Goal: Information Seeking & Learning: Get advice/opinions

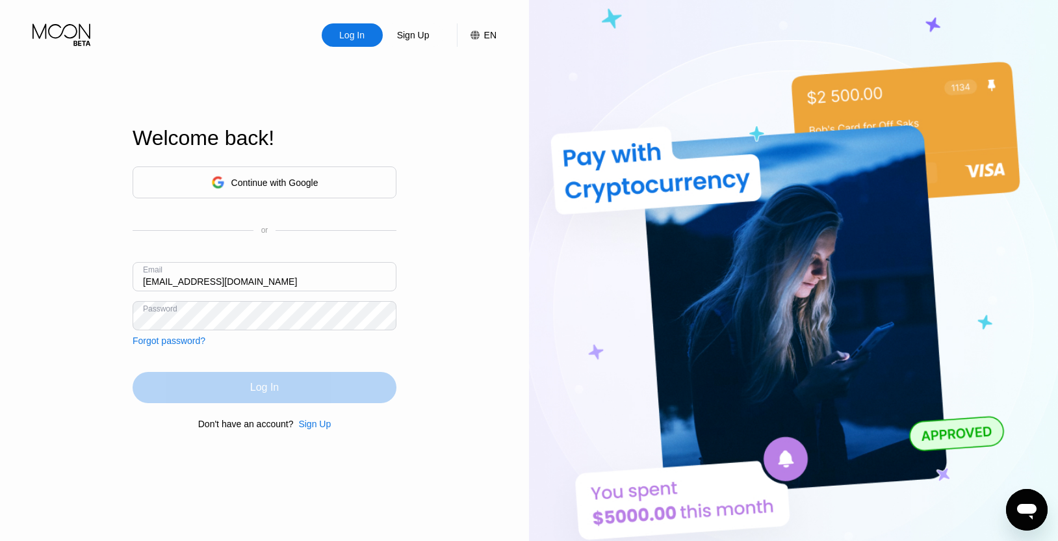
click at [266, 389] on div "Log In" at bounding box center [264, 387] width 29 height 13
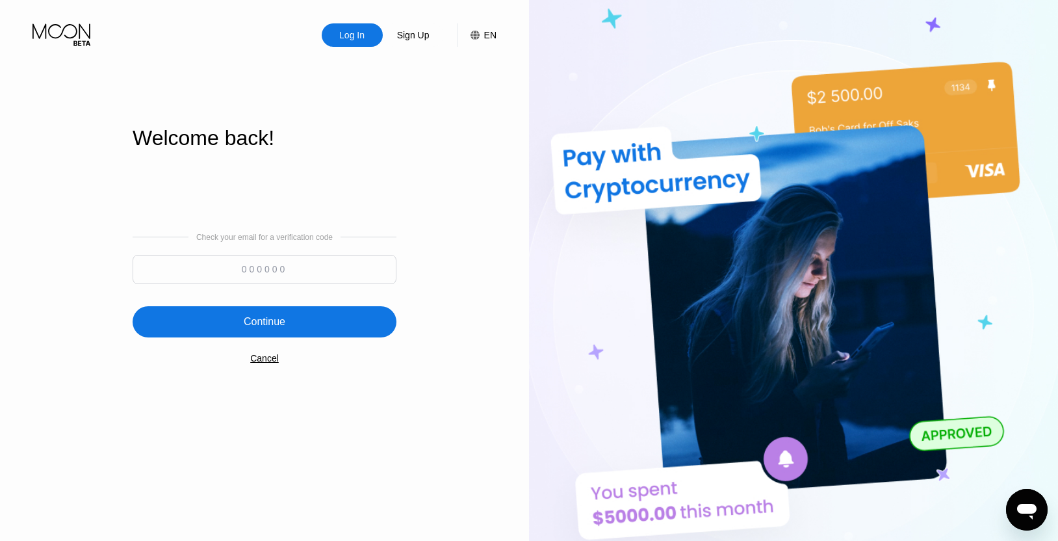
paste input "226997"
type input "226997"
click at [251, 324] on div "Continue" at bounding box center [265, 321] width 42 height 13
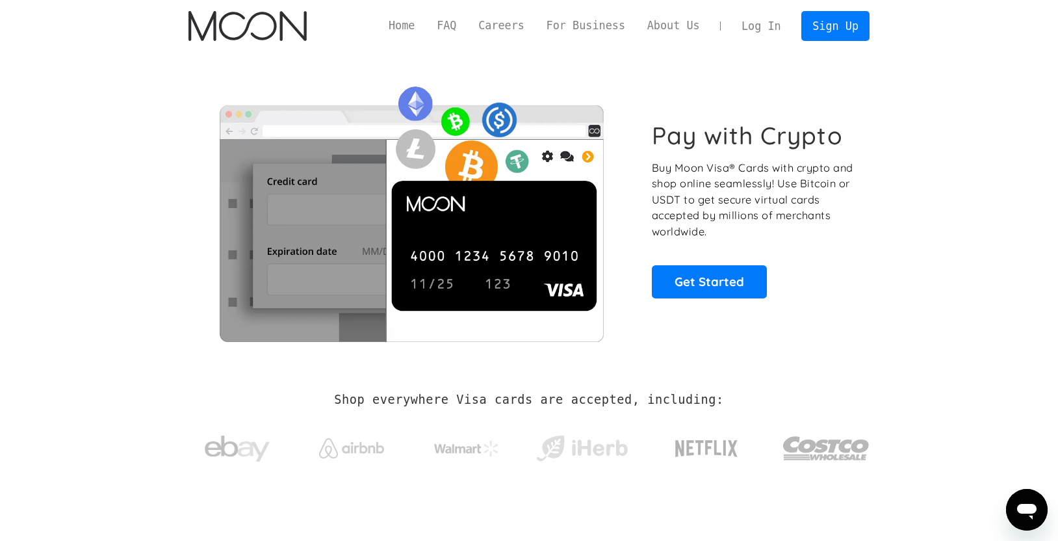
click at [763, 23] on link "Log In" at bounding box center [760, 26] width 61 height 29
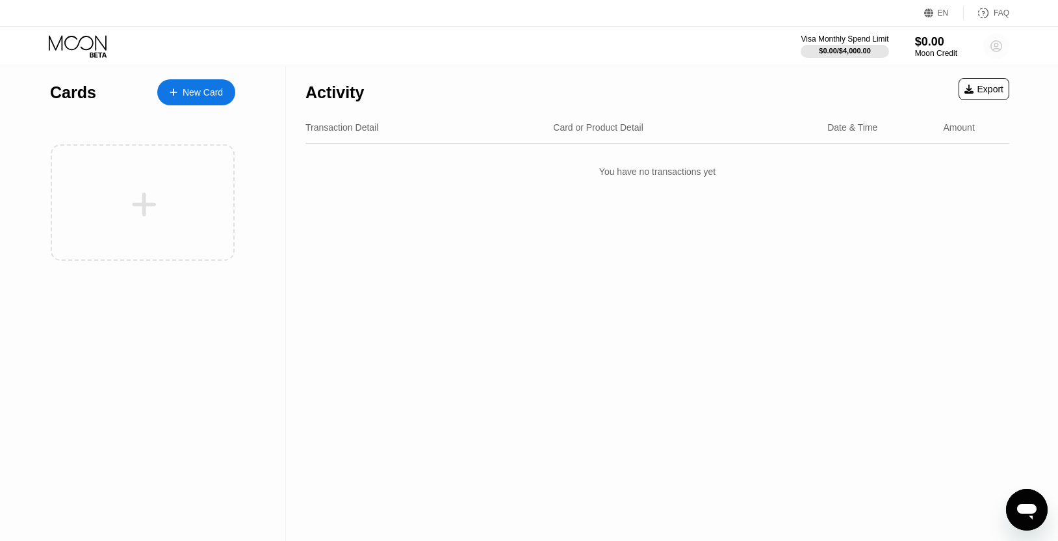
click at [998, 45] on icon at bounding box center [996, 46] width 7 height 7
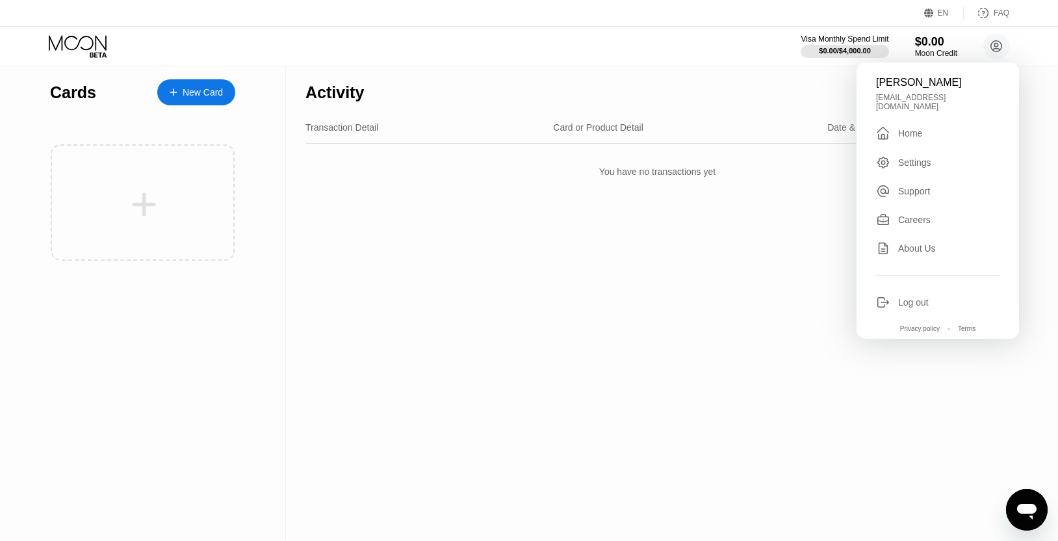
click at [906, 297] on div "Log out" at bounding box center [913, 302] width 31 height 10
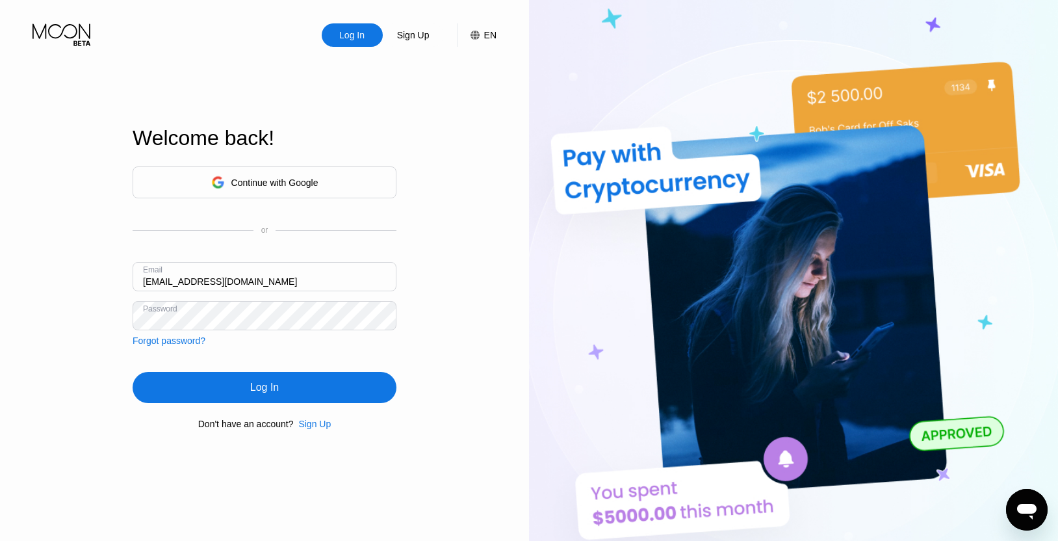
click at [286, 270] on input "[EMAIL_ADDRESS][DOMAIN_NAME]" at bounding box center [265, 276] width 264 height 29
drag, startPoint x: 298, startPoint y: 278, endPoint x: 36, endPoint y: 242, distance: 263.7
click at [133, 262] on input "[EMAIL_ADDRESS][DOMAIN_NAME]" at bounding box center [265, 276] width 264 height 29
click at [239, 277] on input "[PERSON_NAME][EMAIL_ADDRESS][DOMAIN_NAME]" at bounding box center [265, 276] width 264 height 29
type input "[PERSON_NAME][EMAIL_ADDRESS][DOMAIN_NAME]"
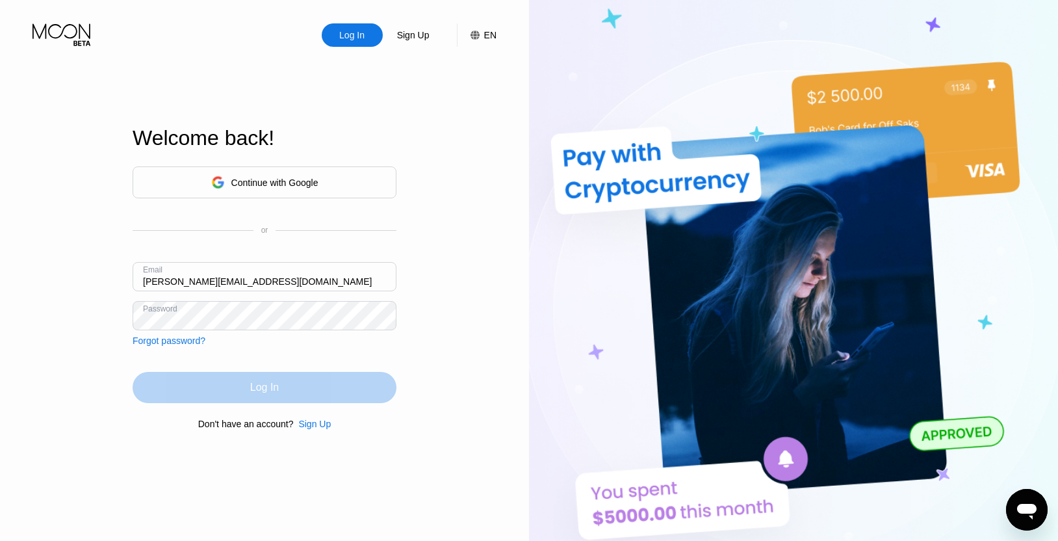
click at [260, 384] on div "Log In" at bounding box center [264, 387] width 29 height 13
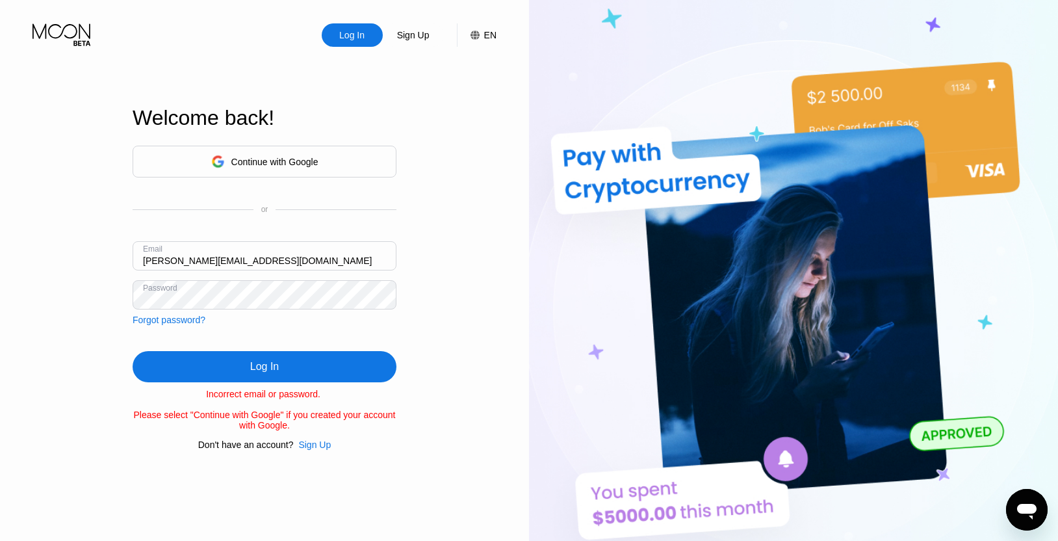
click at [181, 317] on div "Forgot password?" at bounding box center [169, 319] width 73 height 10
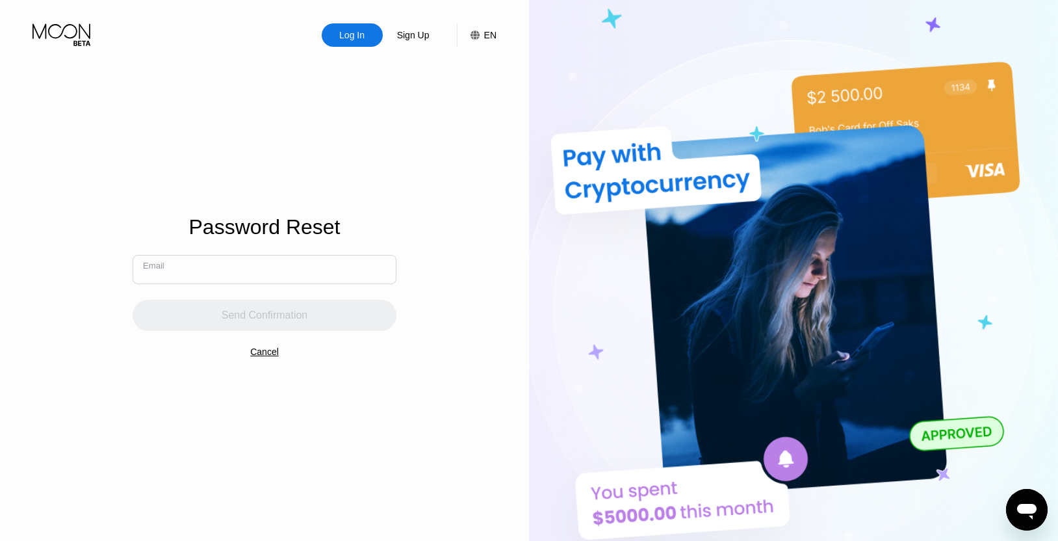
click at [213, 276] on input "text" at bounding box center [265, 269] width 264 height 29
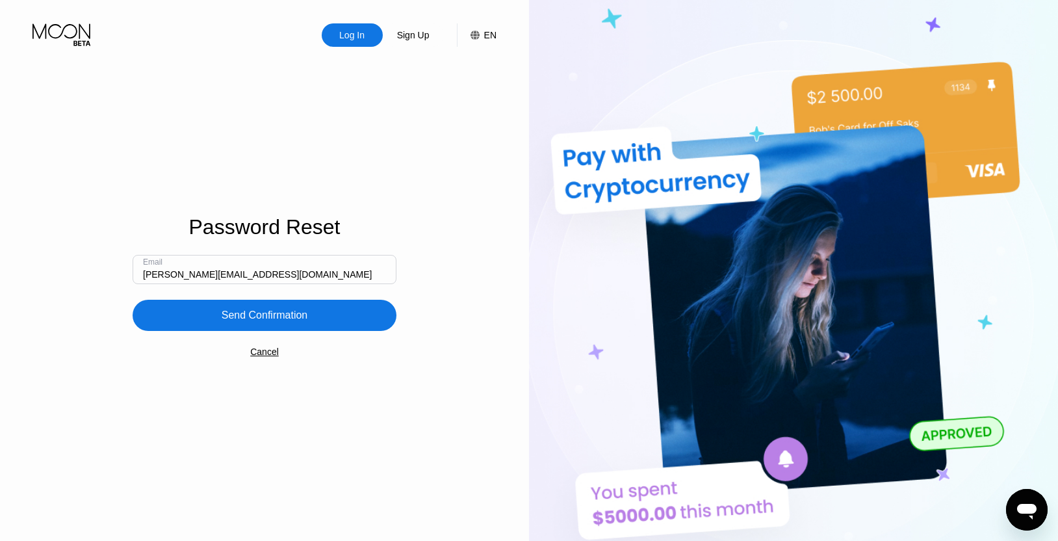
type input "gary@cook-nh.com"
click at [255, 316] on div "Send Confirmation" at bounding box center [265, 315] width 86 height 13
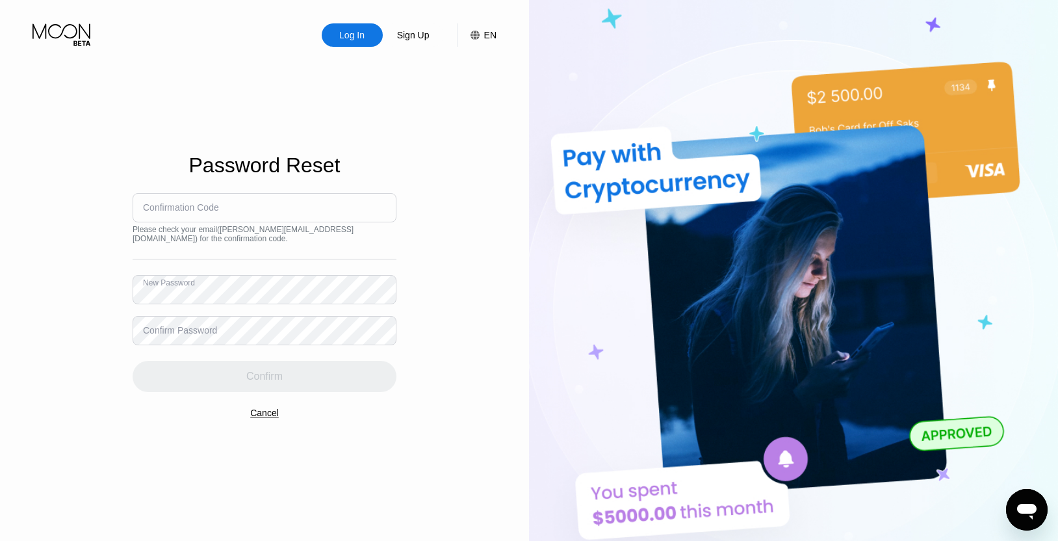
click at [203, 325] on div "Confirm Password" at bounding box center [180, 330] width 74 height 10
click at [246, 219] on input at bounding box center [265, 207] width 264 height 29
paste input "607792"
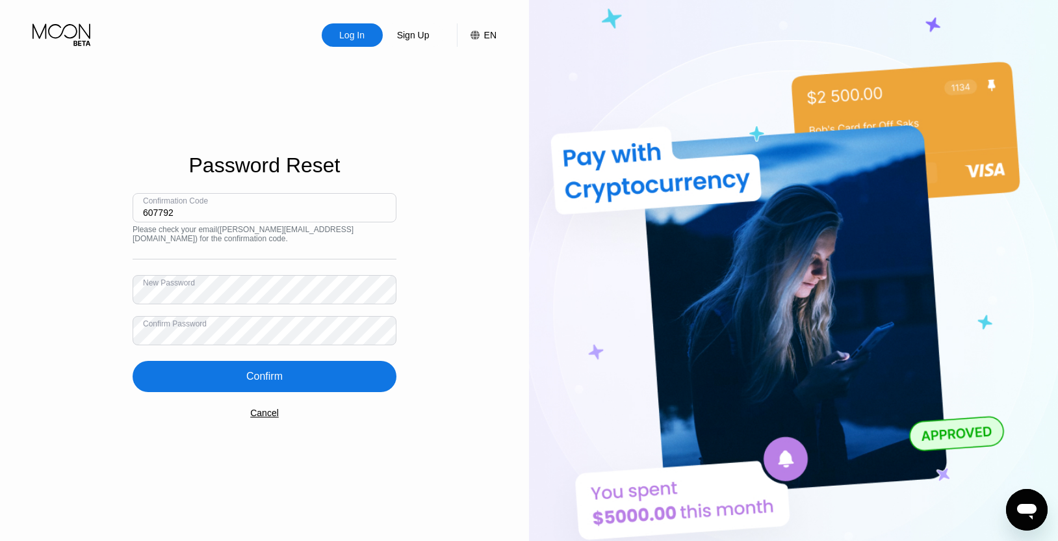
type input "607792"
click at [263, 374] on div "Confirm" at bounding box center [265, 376] width 264 height 31
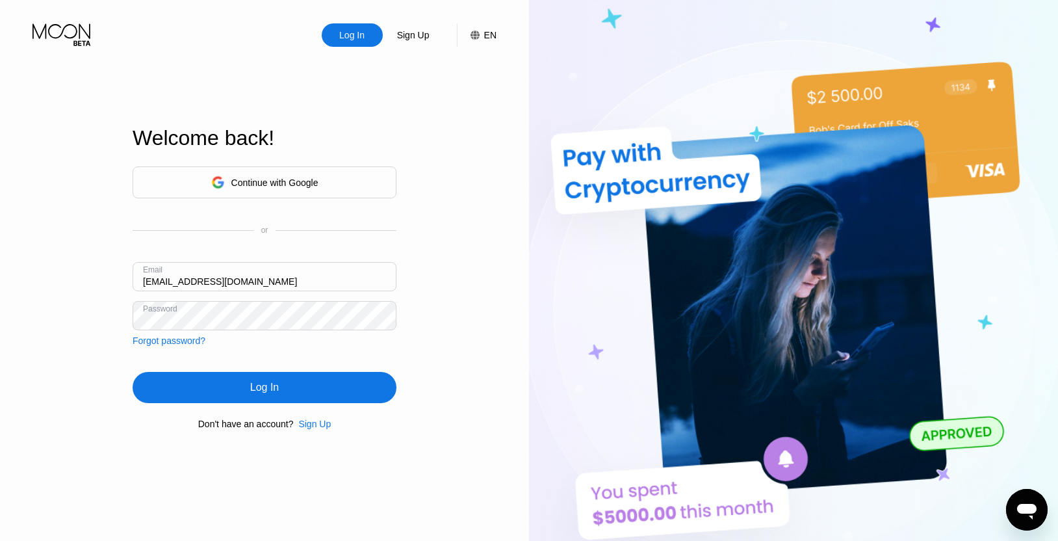
drag, startPoint x: 274, startPoint y: 274, endPoint x: 106, endPoint y: 287, distance: 168.8
click at [133, 287] on input "[EMAIL_ADDRESS][DOMAIN_NAME]" at bounding box center [265, 276] width 264 height 29
type input "gary@cook-nh.com"
click at [42, 341] on div "Log In Sign Up EN Language Select an item Save Welcome back! Continue with Goog…" at bounding box center [264, 297] width 529 height 595
click at [246, 386] on div "Log In" at bounding box center [265, 387] width 264 height 31
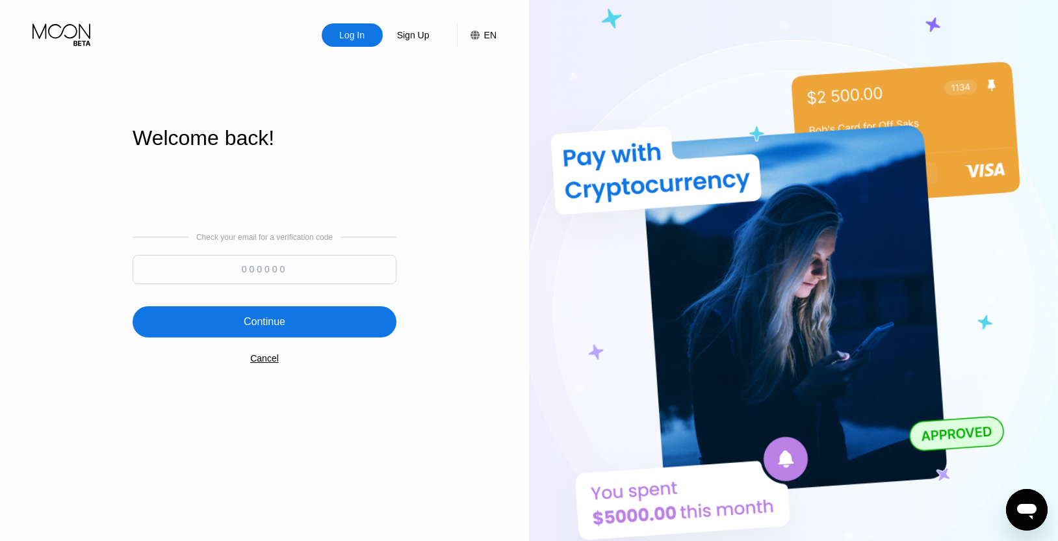
paste input "945035"
type input "945035"
click at [252, 316] on div "Continue" at bounding box center [265, 321] width 42 height 13
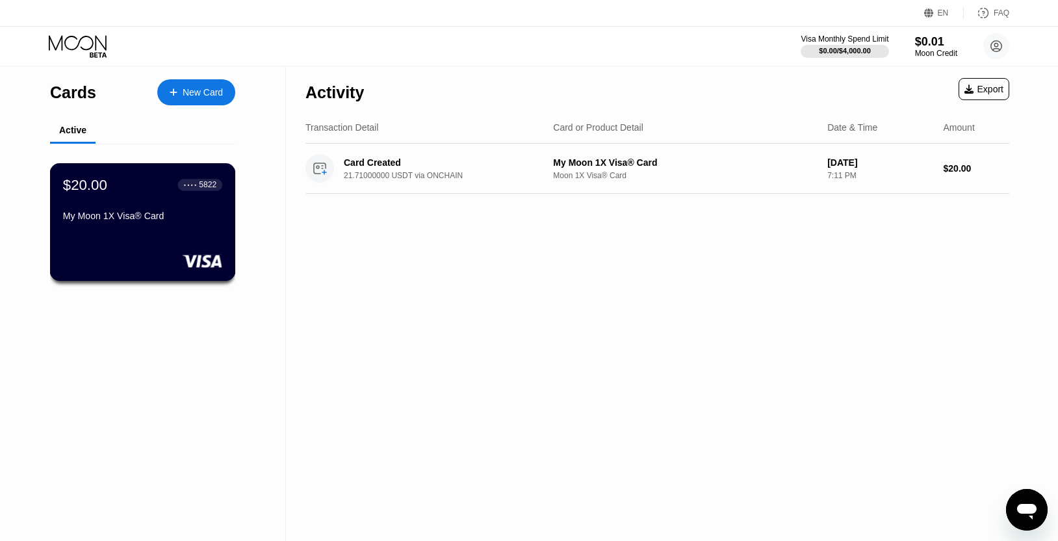
click at [206, 184] on div "5822" at bounding box center [208, 184] width 18 height 9
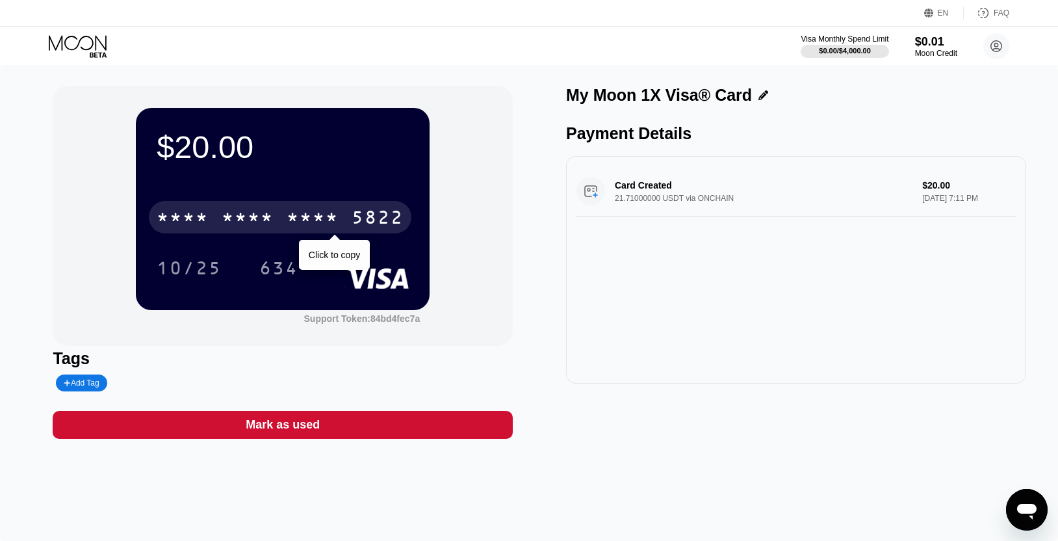
click at [295, 214] on div "* * * *" at bounding box center [313, 219] width 52 height 21
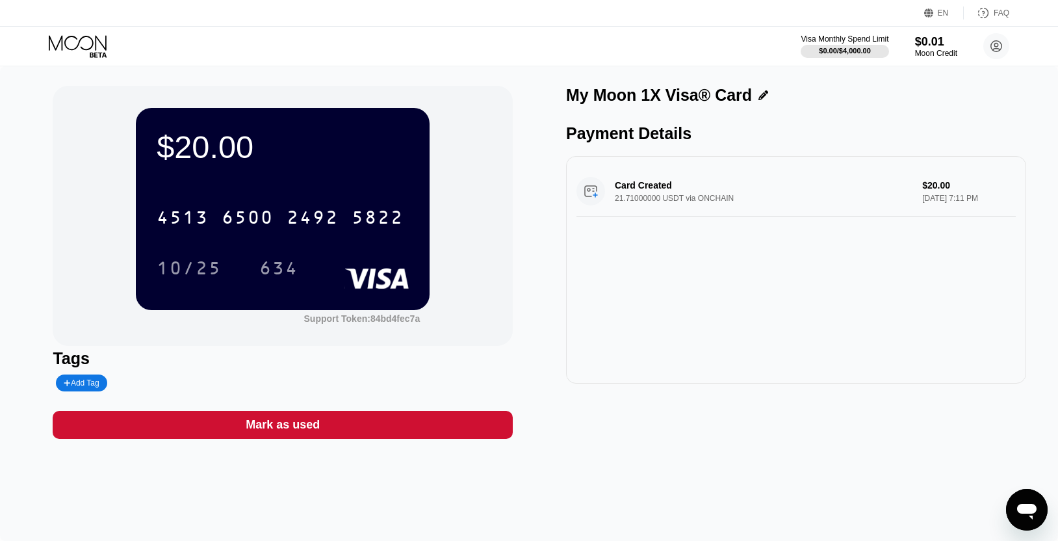
click at [336, 253] on div "10/25 634" at bounding box center [283, 267] width 252 height 32
click at [85, 382] on div "Add Tag" at bounding box center [81, 382] width 35 height 9
type input "test"
click at [272, 383] on div "test" at bounding box center [200, 382] width 294 height 17
click at [321, 374] on div "Tags test" at bounding box center [283, 370] width 460 height 42
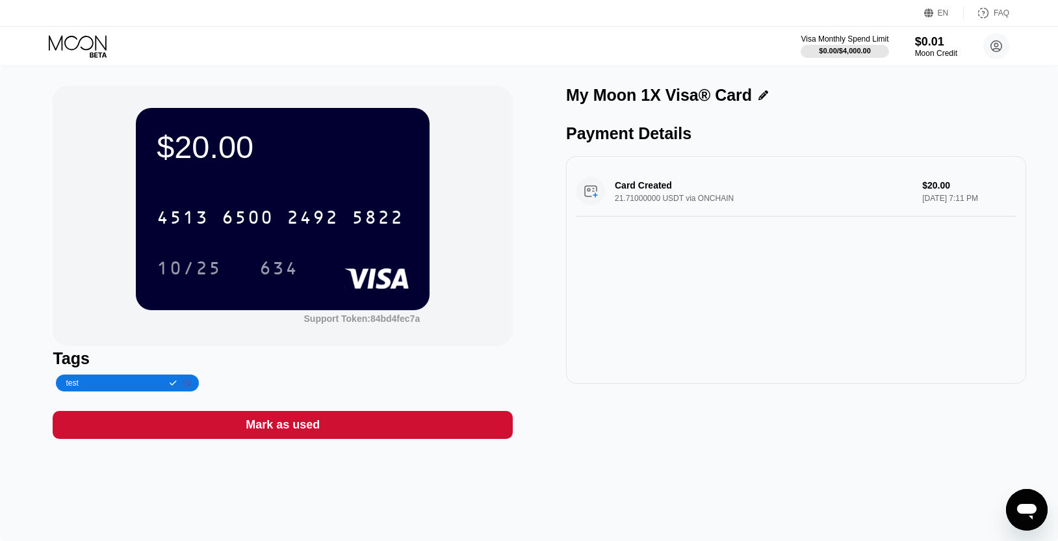
click at [191, 385] on icon at bounding box center [187, 383] width 8 height 8
click at [88, 378] on div "Add Tag" at bounding box center [81, 382] width 51 height 17
click at [764, 93] on icon at bounding box center [763, 95] width 10 height 10
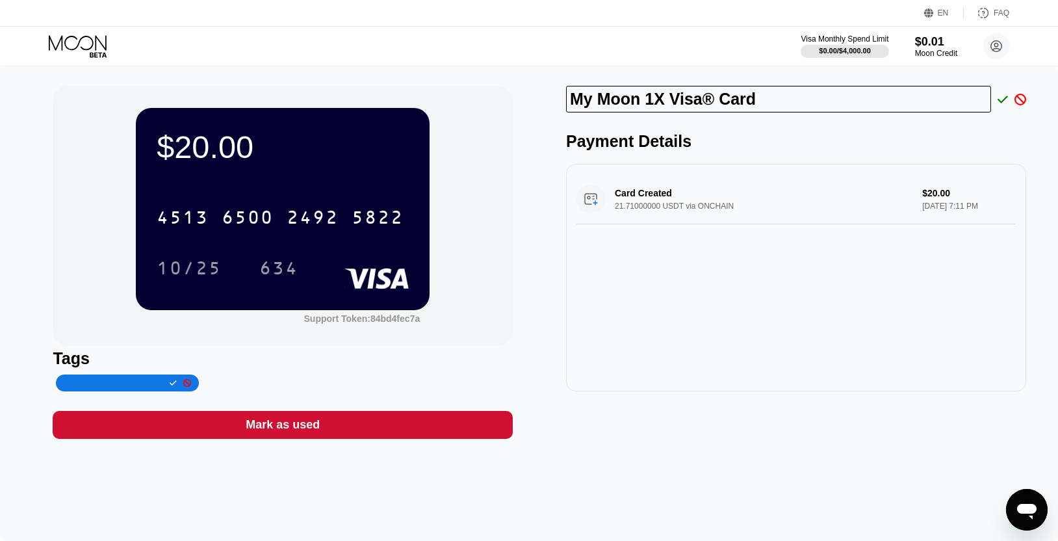
click at [888, 133] on div "Payment Details" at bounding box center [796, 141] width 460 height 19
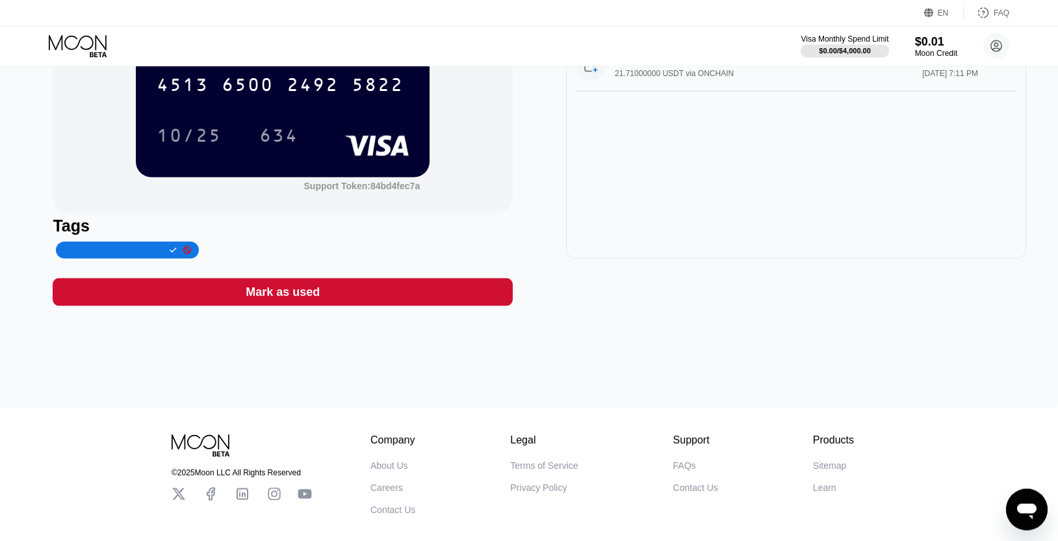
scroll to position [193, 0]
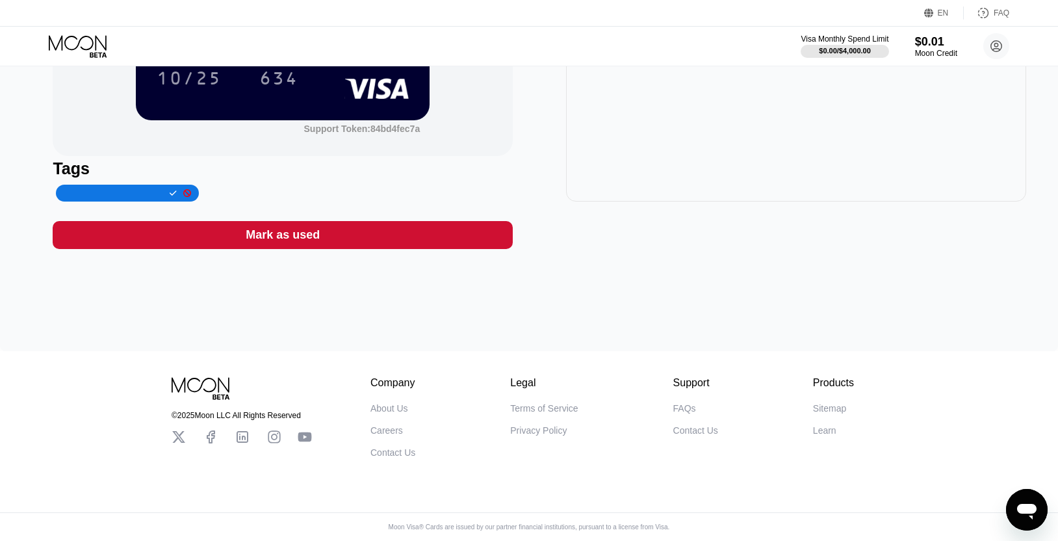
click at [1025, 506] on icon "Open messaging window" at bounding box center [1026, 512] width 19 height 16
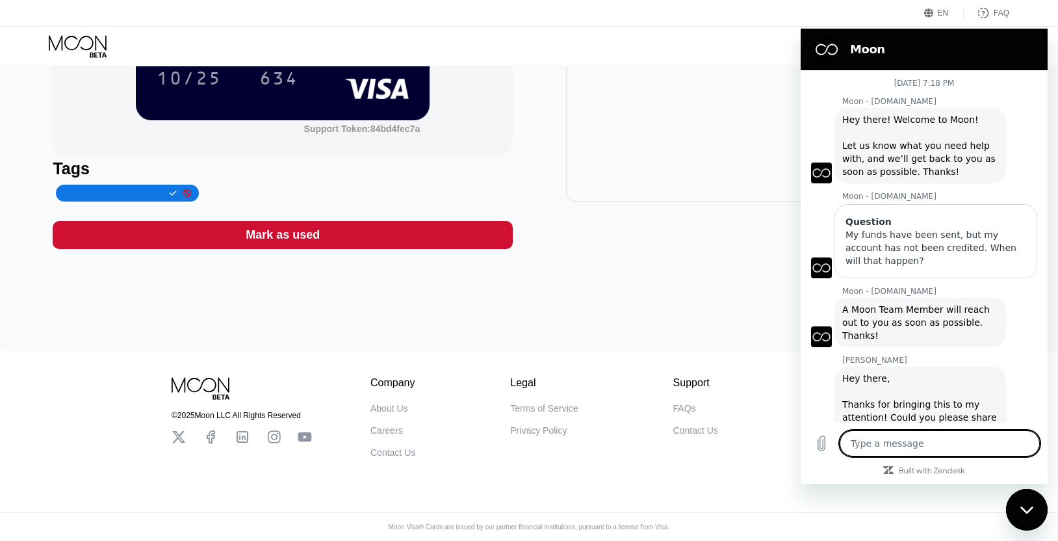
scroll to position [98, 0]
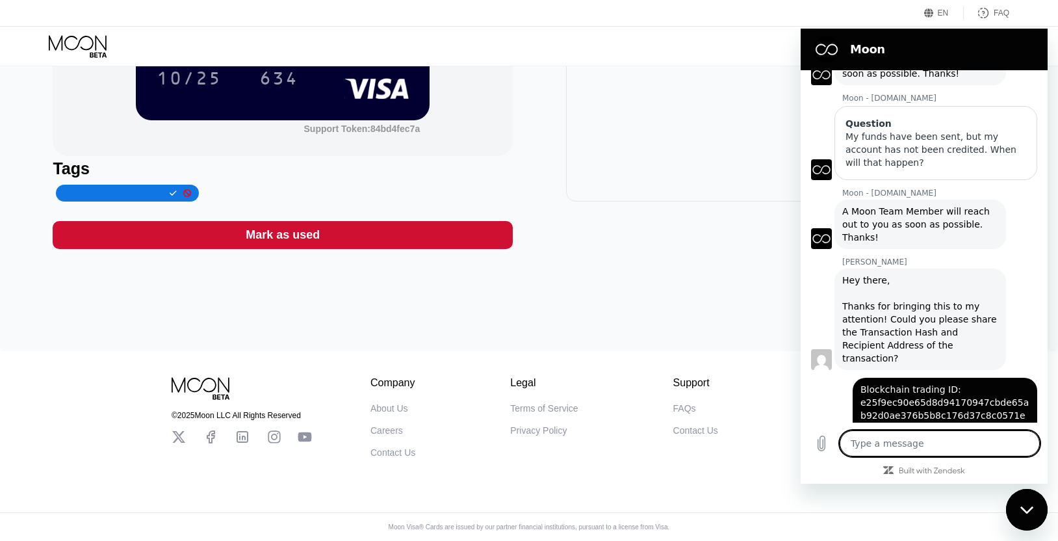
click at [927, 445] on textarea at bounding box center [940, 443] width 200 height 26
type textarea "W"
type textarea "x"
type textarea "Wh"
type textarea "x"
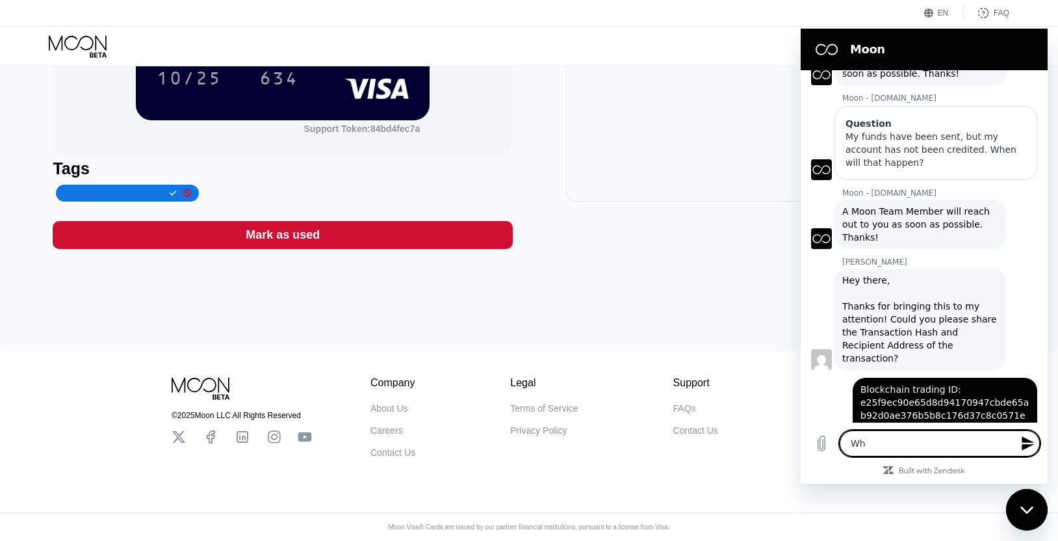
type textarea "Whe"
type textarea "x"
type textarea "When"
type textarea "x"
type textarea "When"
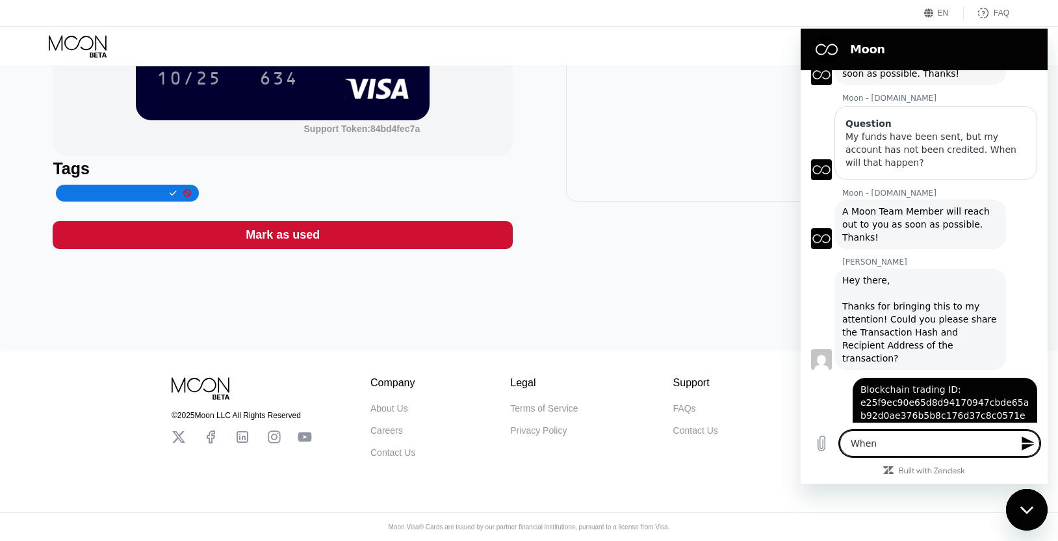
type textarea "x"
type textarea "When I"
type textarea "x"
type textarea "When I"
type textarea "x"
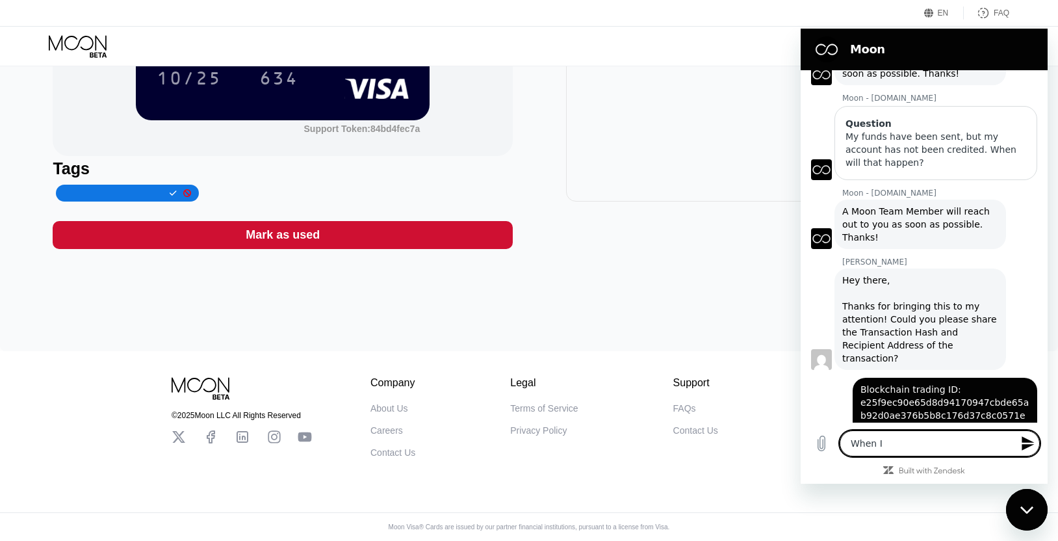
type textarea "When I u"
type textarea "x"
type textarea "When I us"
type textarea "x"
type textarea "When I use"
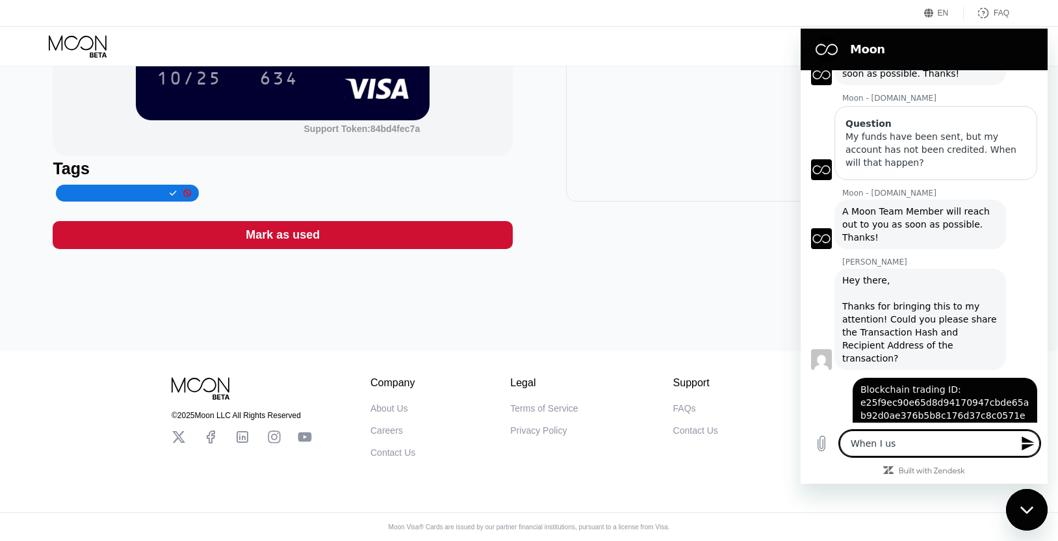
type textarea "x"
type textarea "When I use"
type textarea "x"
type textarea "When I use m"
type textarea "x"
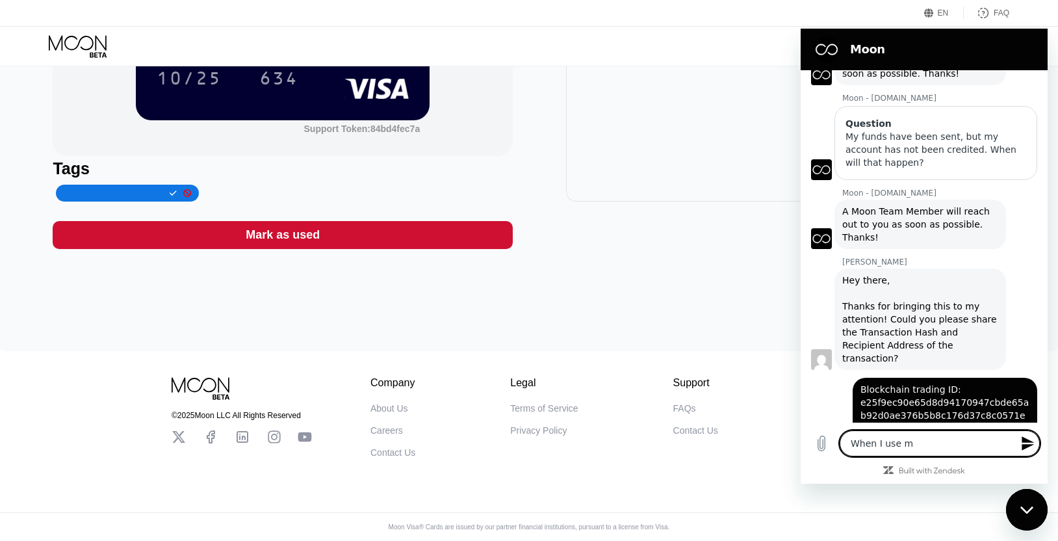
type textarea "When I use my"
type textarea "x"
type textarea "When I use my"
type textarea "x"
type textarea "When I use my c"
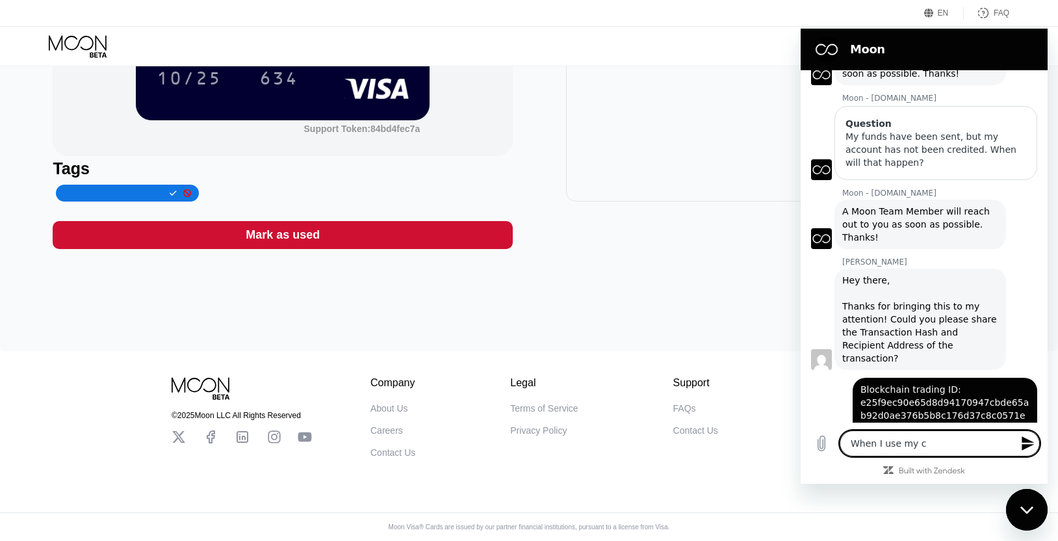
type textarea "x"
type textarea "When I use my ca"
type textarea "x"
type textarea "When I use my car"
type textarea "x"
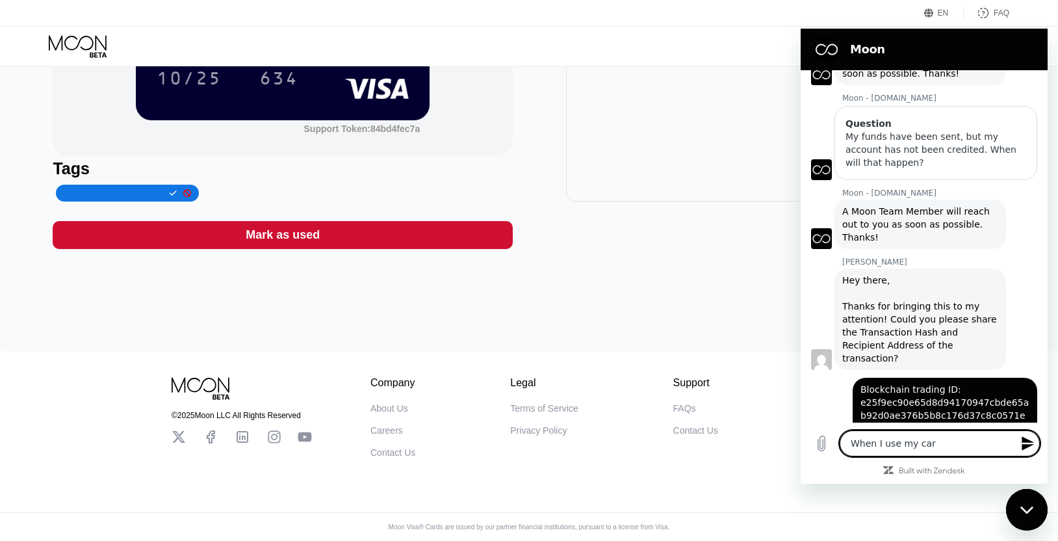
type textarea "When I use my card"
type textarea "x"
type textarea "When I use my card,"
type textarea "x"
type textarea "When I use my card,"
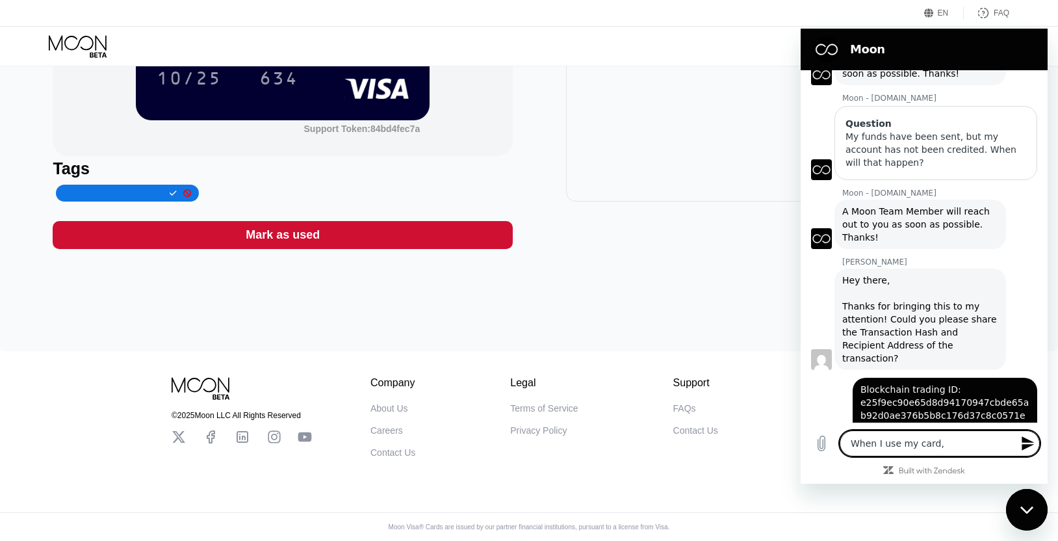
type textarea "x"
type textarea "When I use my card, w"
type textarea "x"
type textarea "When I use my card, wh"
type textarea "x"
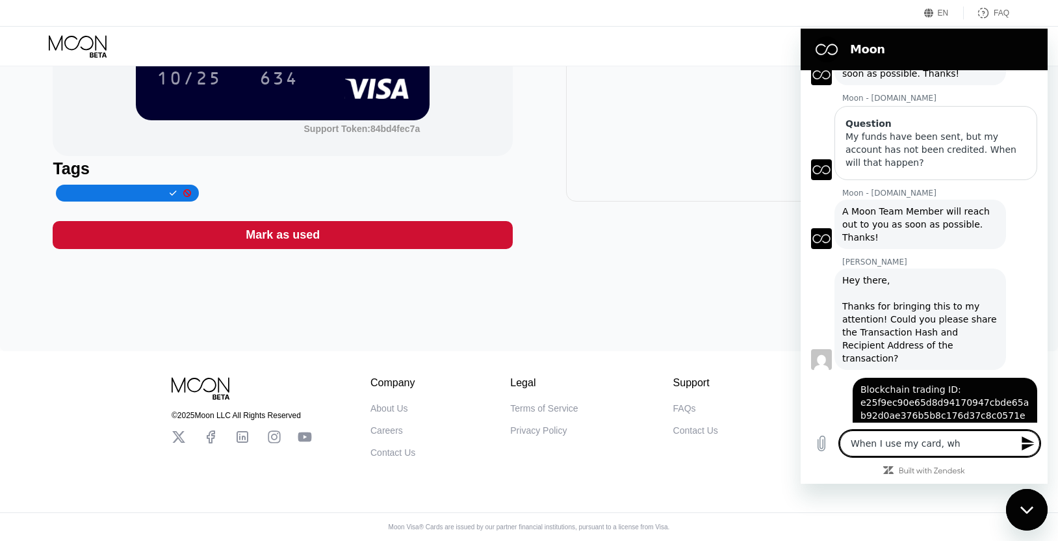
type textarea "When I use my card, wha"
type textarea "x"
type textarea "When I use my card, what"
type textarea "x"
type textarea "When I use my card, what"
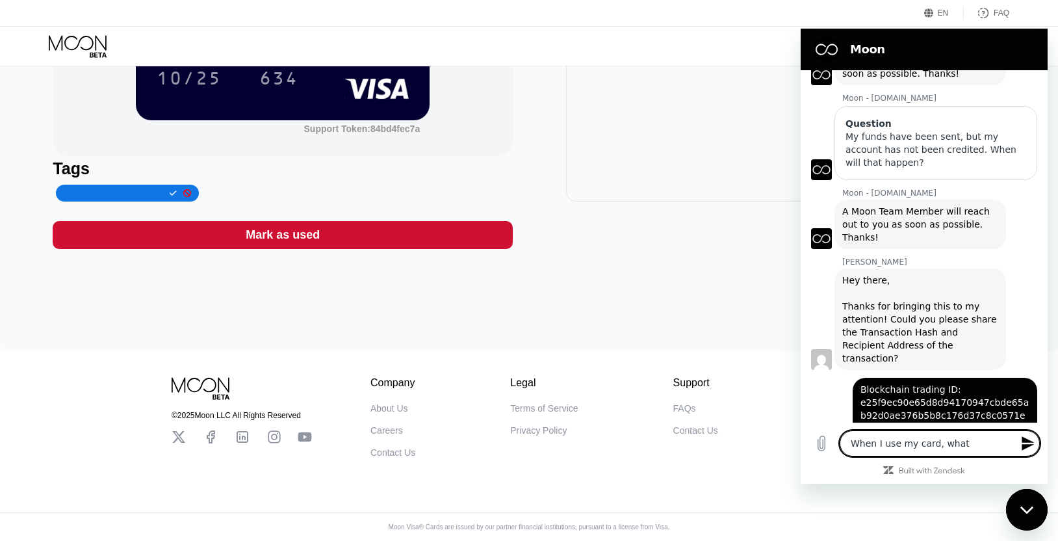
type textarea "x"
type textarea "When I use my card, what n"
type textarea "x"
type textarea "When I use my card, what na"
type textarea "x"
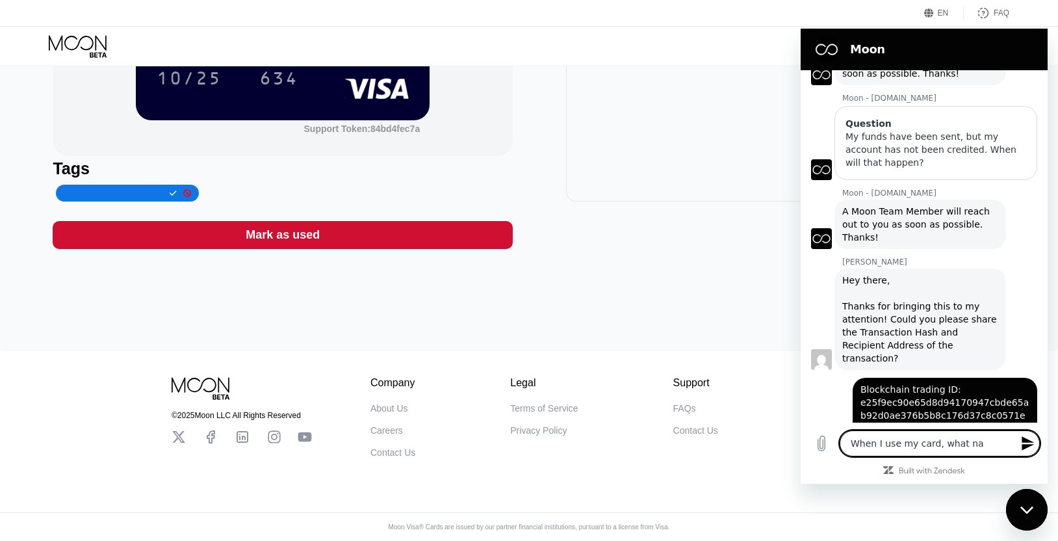
type textarea "When I use my card, what nam"
type textarea "x"
type textarea "When I use my card, what name"
type textarea "x"
type textarea "When I use my card, what name"
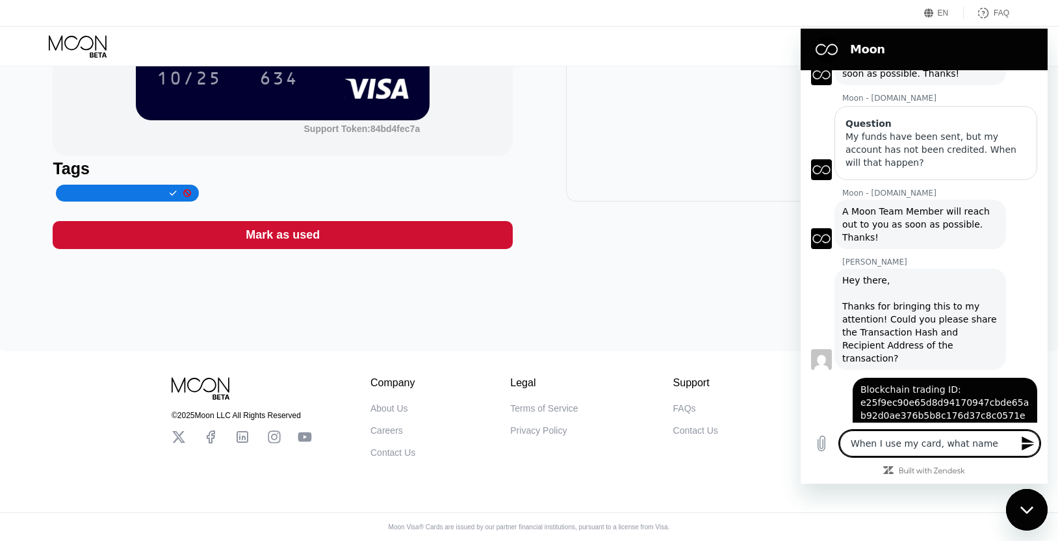
type textarea "x"
type textarea "When I use my card, what name a"
type textarea "x"
type textarea "When I use my card, what name an"
type textarea "x"
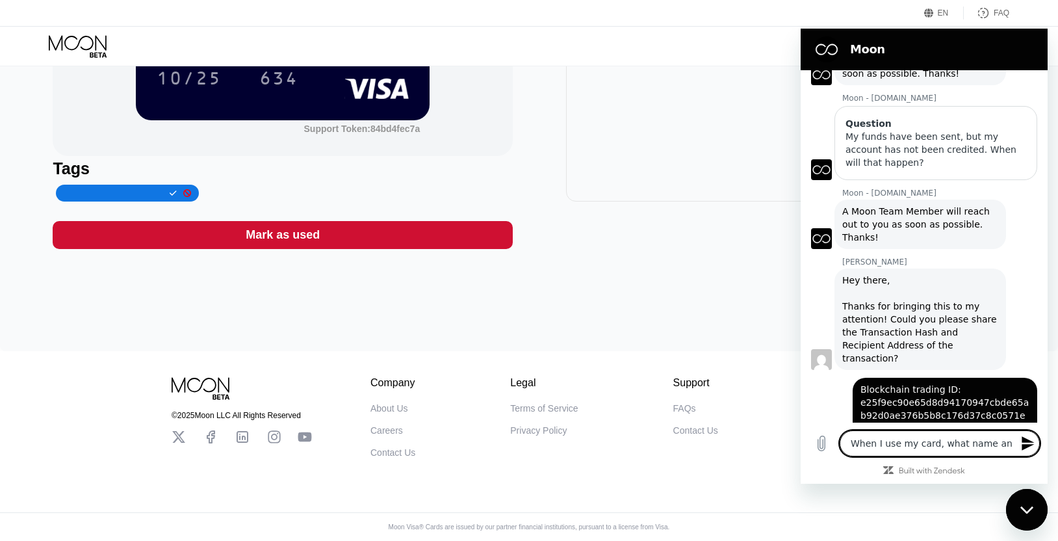
type textarea "When I use my card, what name and"
type textarea "x"
type textarea "When I use my card, what name and"
type textarea "x"
type textarea "When I use my card, what name and a"
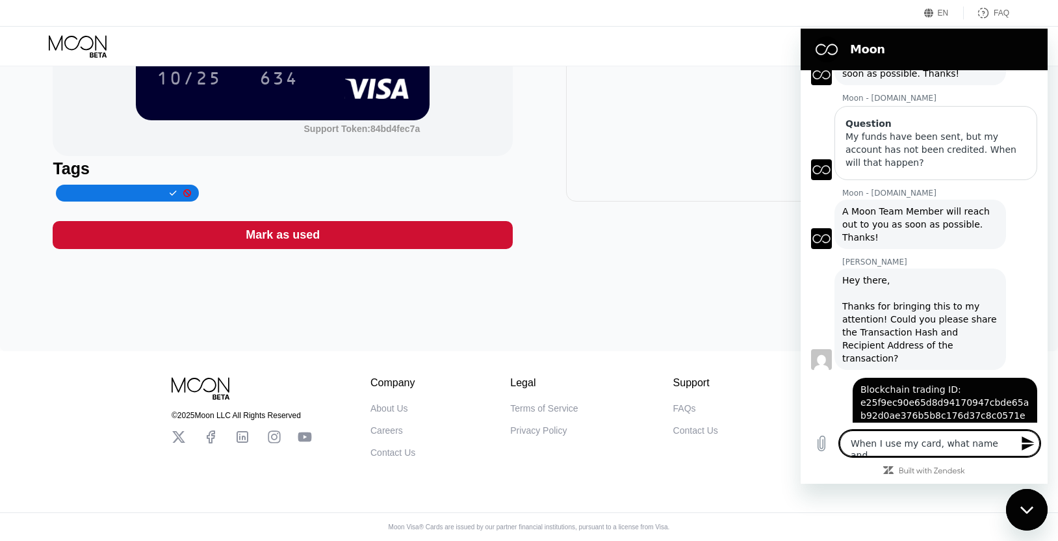
type textarea "x"
type textarea "When I use my card, what name and ad"
type textarea "x"
type textarea "When I use my card, what name and add"
type textarea "x"
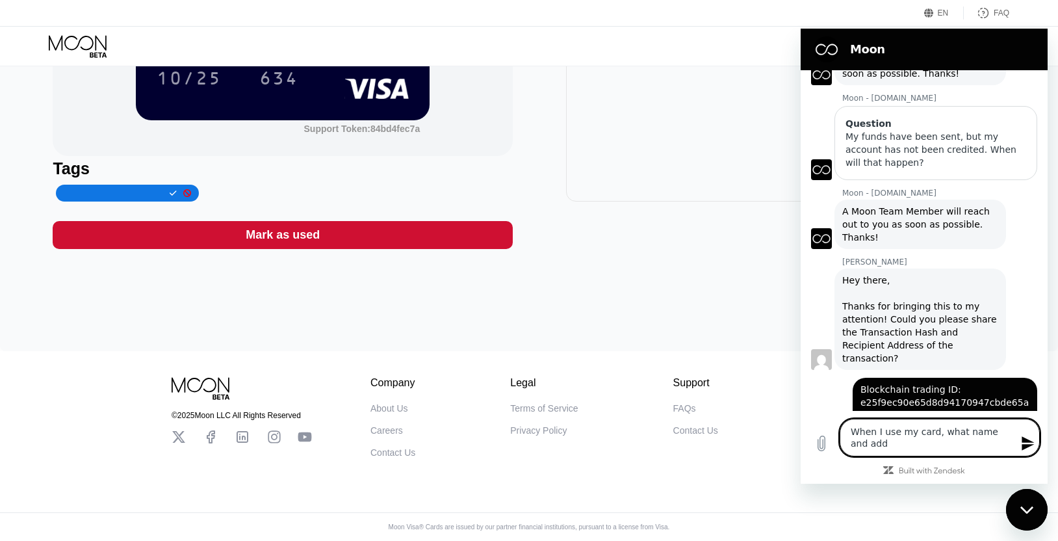
type textarea "When I use my card, what name and addr"
type textarea "x"
type textarea "When I use my card, what name and addre"
type textarea "x"
type textarea "When I use my card, what name and addres"
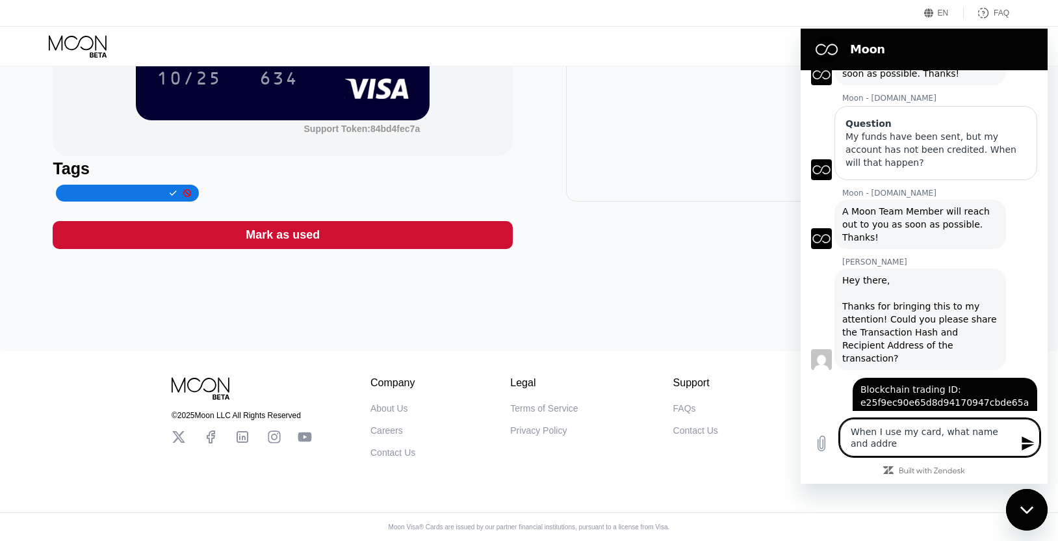
type textarea "x"
type textarea "When I use my card, what name and address"
type textarea "x"
type textarea "When I use my card, what name and address"
type textarea "x"
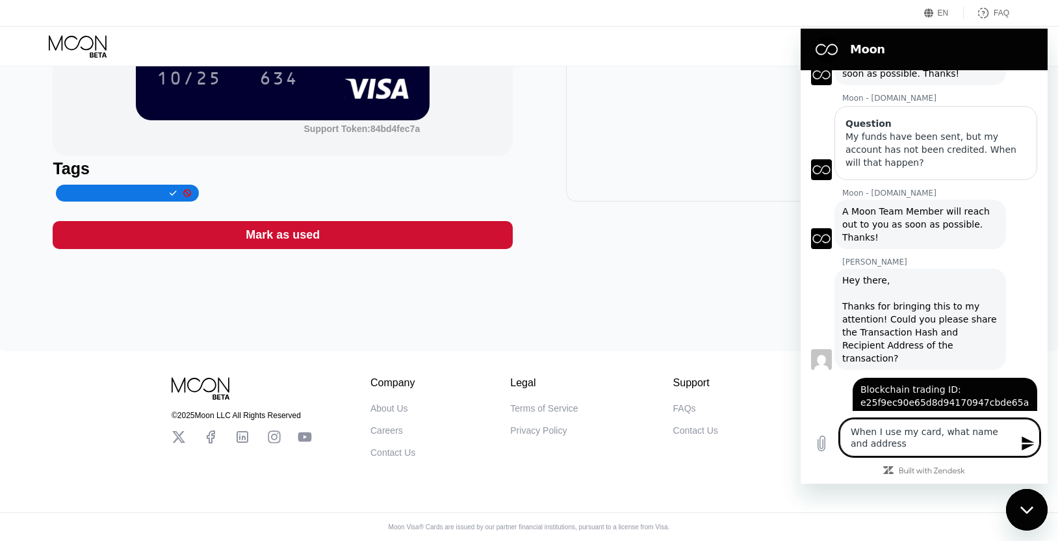
type textarea "When I use my card, what name and address s"
type textarea "x"
type textarea "When I use my card, what name and address sh"
type textarea "x"
type textarea "When I use my card, what name and address sho"
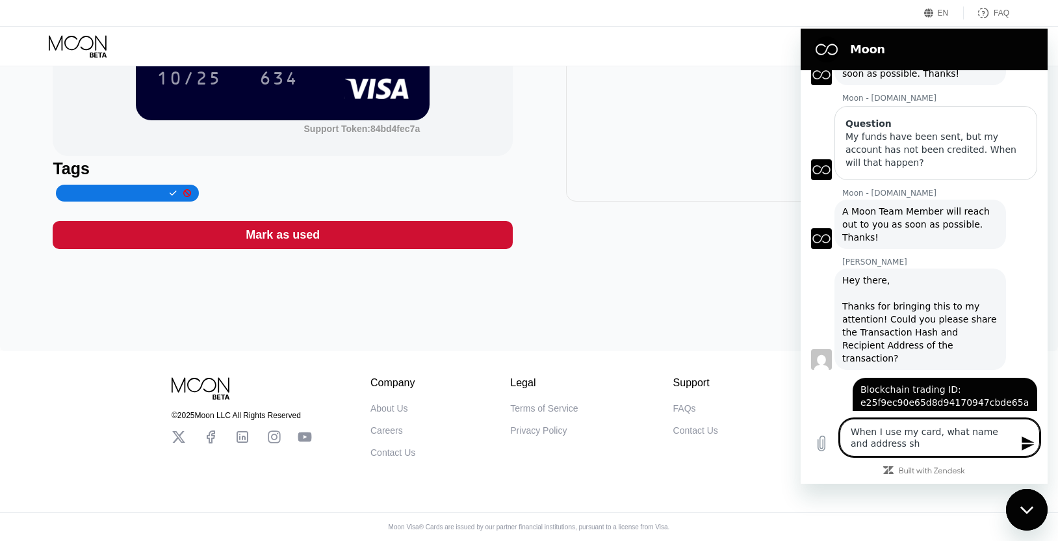
type textarea "x"
type textarea "When I use my card, what name and address shou"
type textarea "x"
type textarea "When I use my card, what name and address shoud"
type textarea "x"
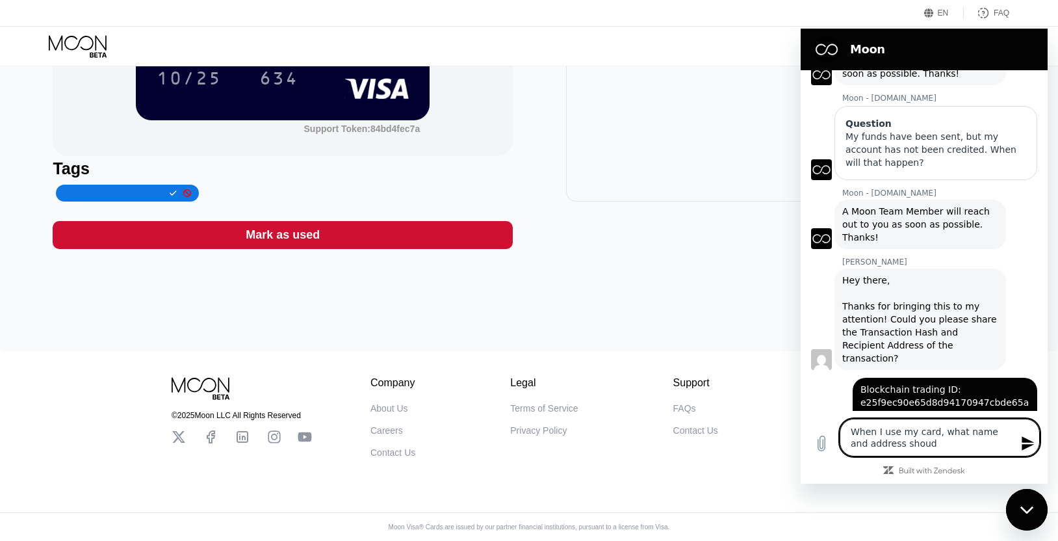
type textarea "When I use my card, what name and address shoudl"
type textarea "x"
type textarea "When I use my card, what name and address shoudl"
type textarea "x"
type textarea "When I use my card, what name and address shoudl I"
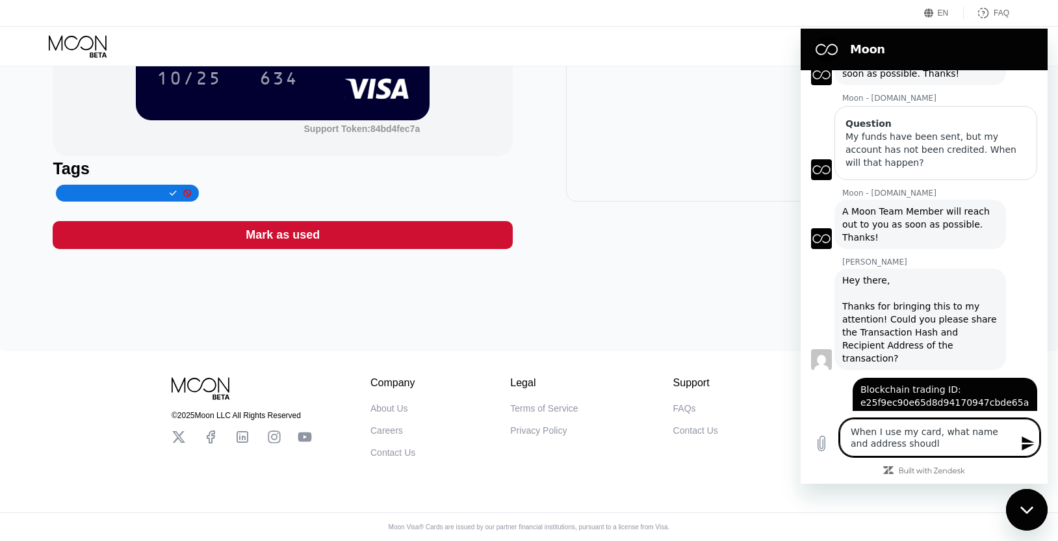
type textarea "x"
type textarea "When I use my card, what name and address shoudl I"
type textarea "x"
type textarea "When I use my card, what name and address shoudl I u"
type textarea "x"
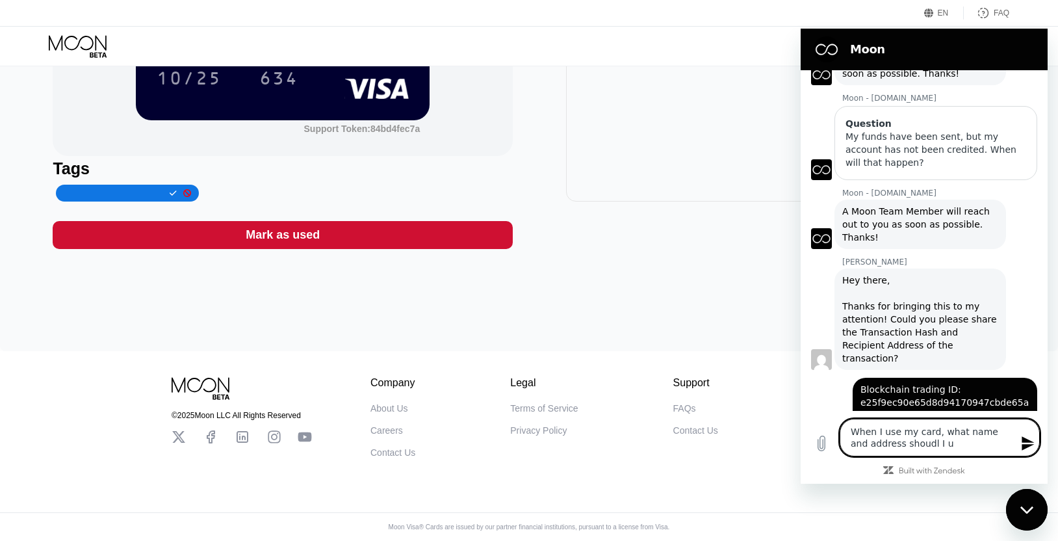
type textarea "When I use my card, what name and address shoudl I us"
type textarea "x"
type textarea "When I use my card, what name and address shoudl I use"
type textarea "x"
type textarea "When I use my card, what name and address shoudl I use?"
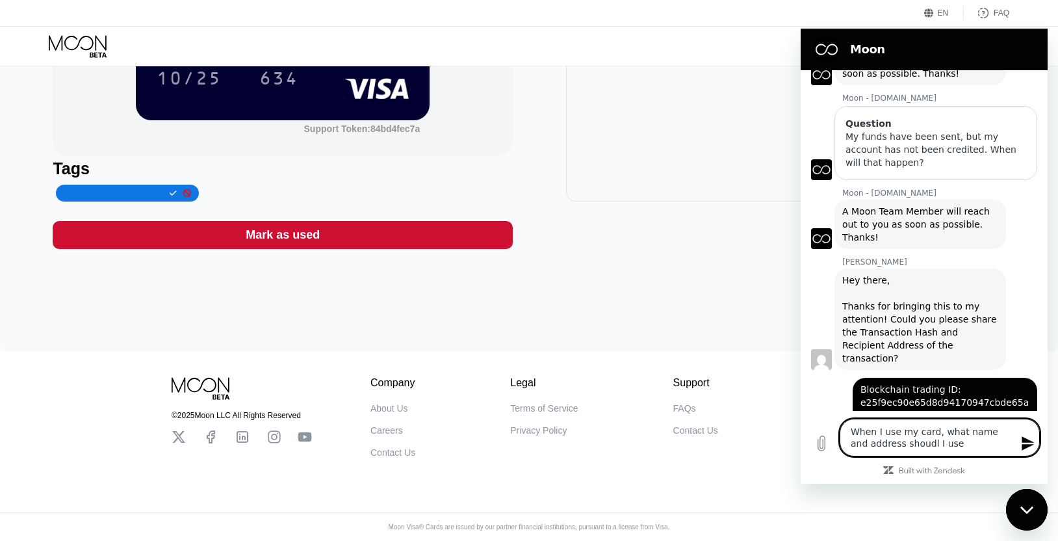
type textarea "x"
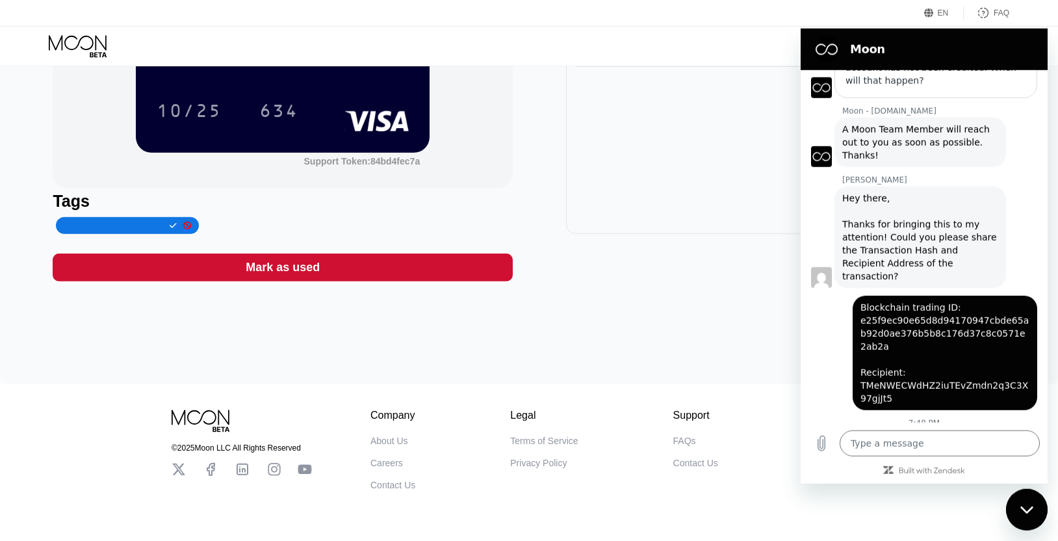
scroll to position [193, 0]
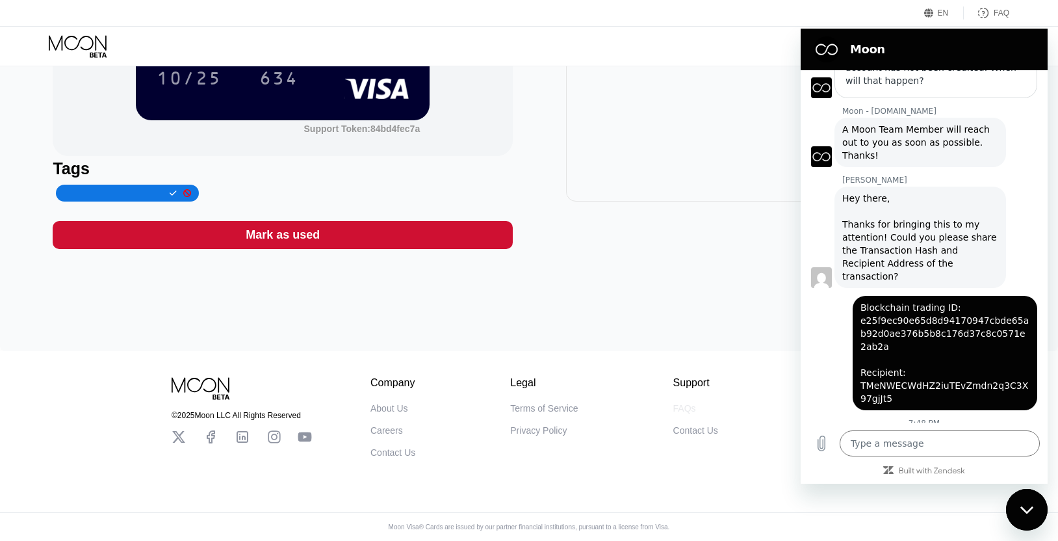
click at [681, 404] on div "FAQs" at bounding box center [684, 408] width 23 height 10
type textarea "x"
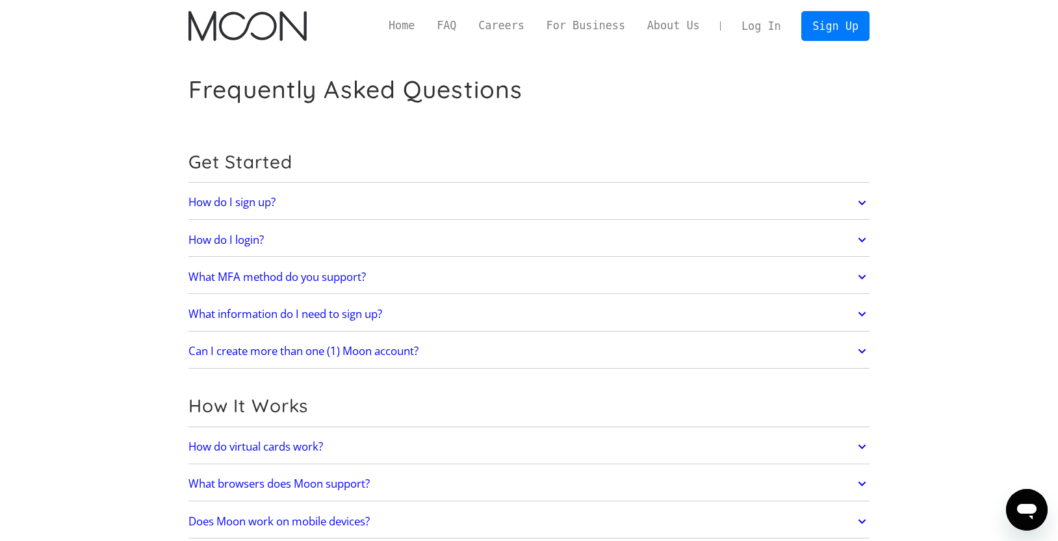
click at [303, 274] on h2 "What MFA method do you support?" at bounding box center [276, 276] width 177 height 13
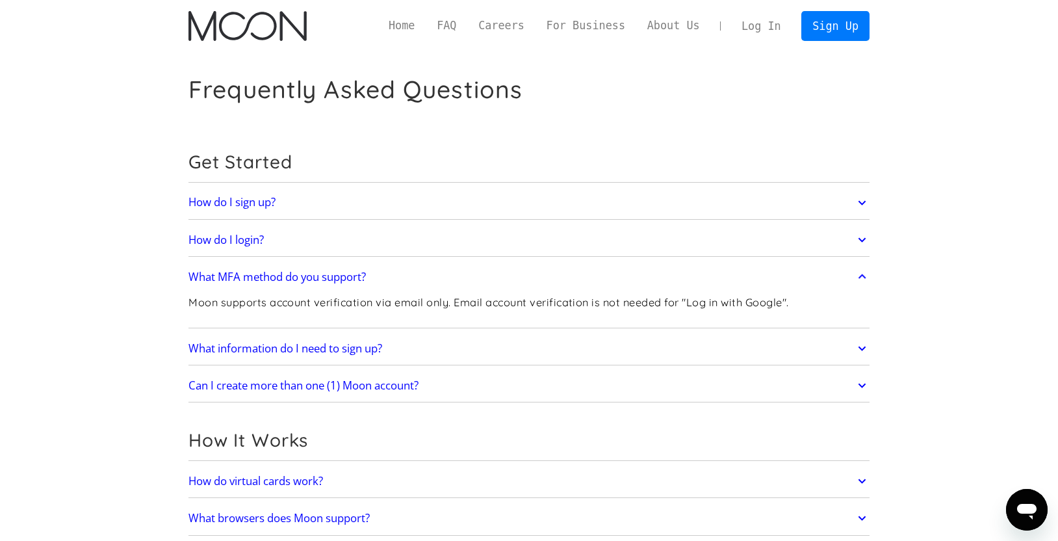
click at [318, 347] on h2 "What information do I need to sign up?" at bounding box center [285, 348] width 194 height 13
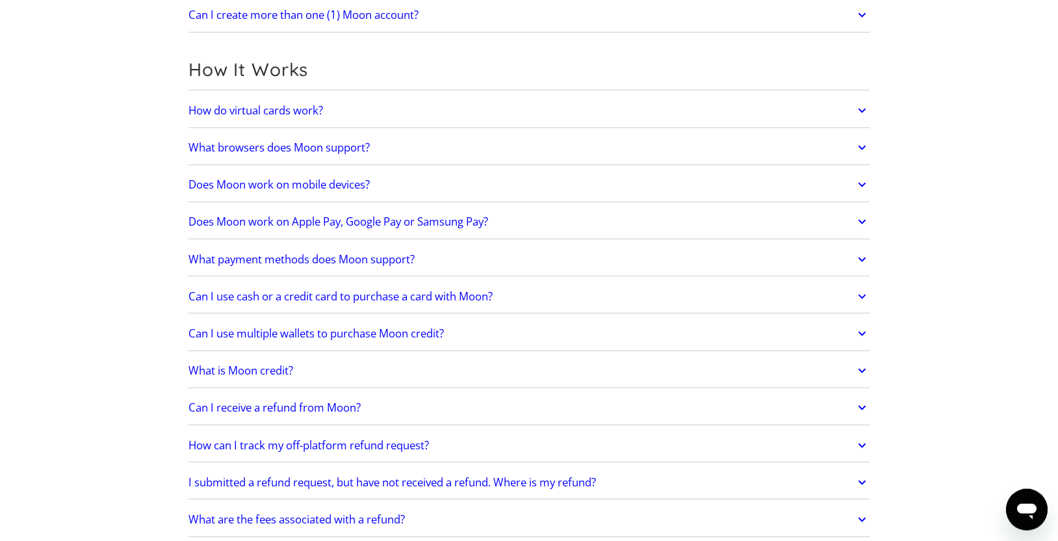
scroll to position [444, 0]
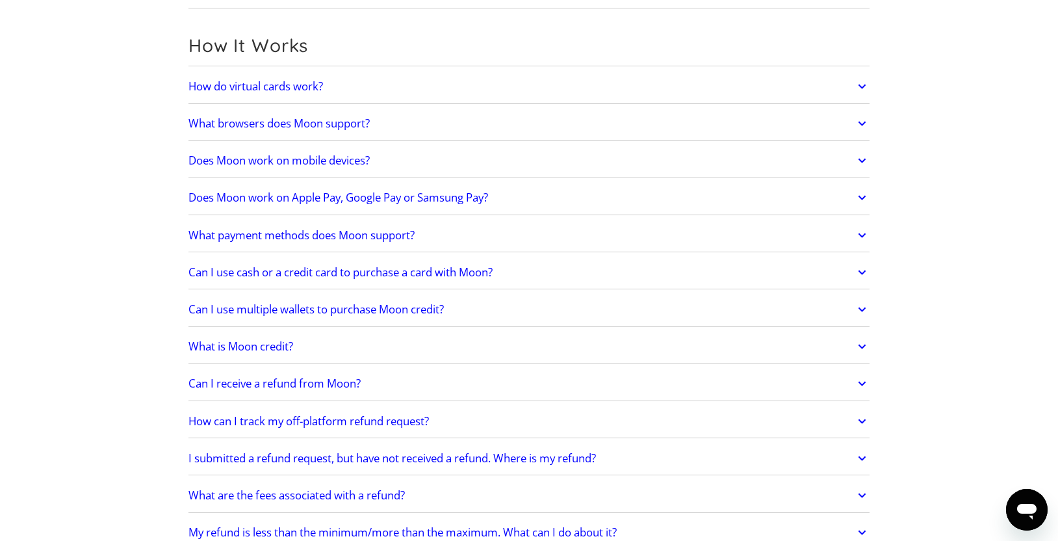
click at [198, 123] on h2 "What browsers does Moon support?" at bounding box center [278, 123] width 181 height 13
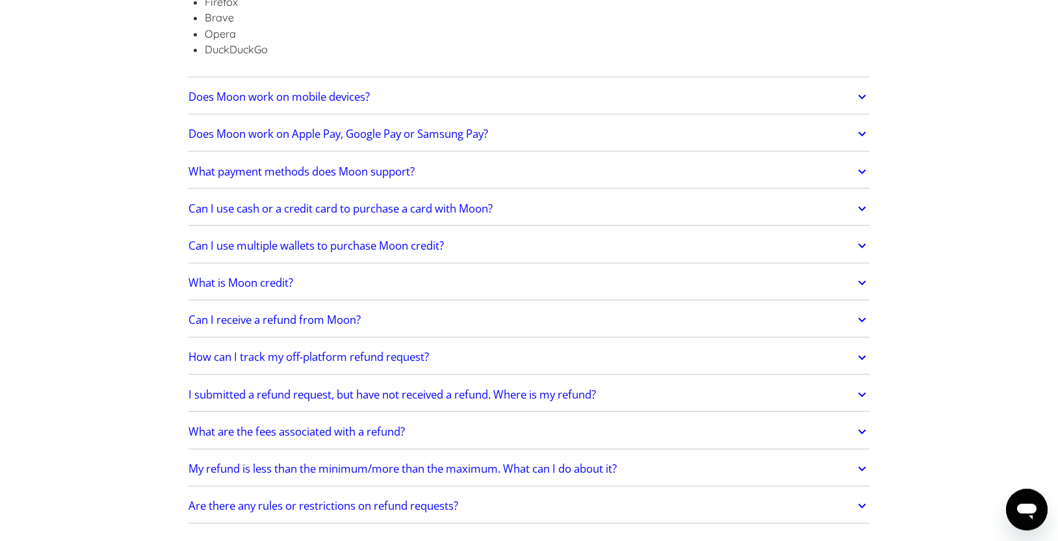
scroll to position [667, 0]
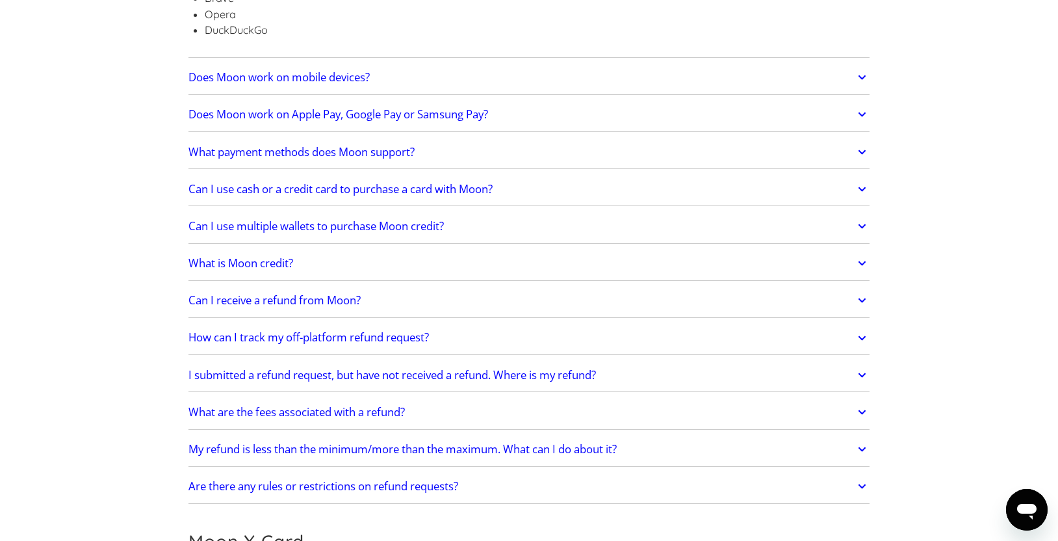
click at [400, 225] on h2 "Can I use multiple wallets to purchase Moon credit?" at bounding box center [315, 226] width 255 height 13
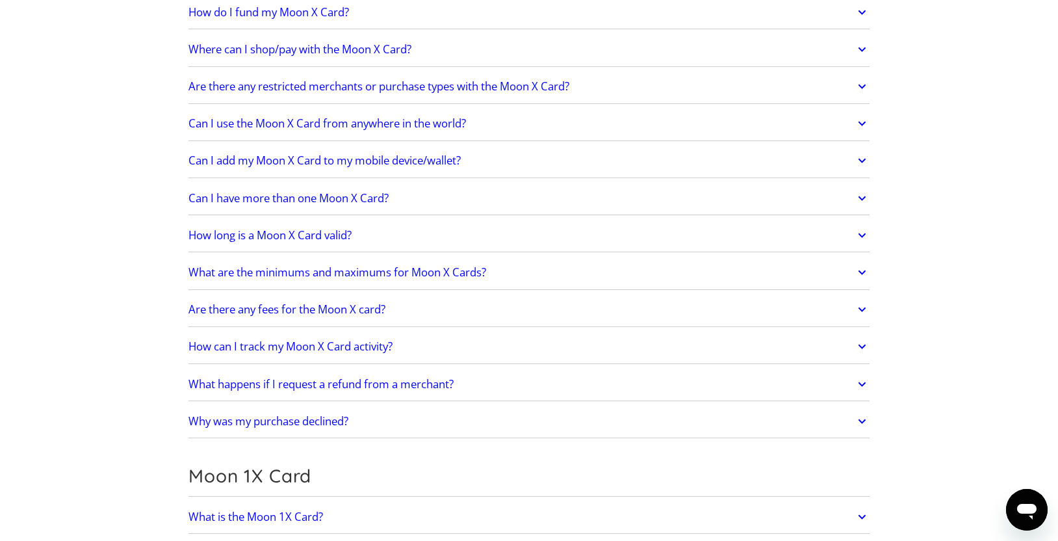
scroll to position [1556, 0]
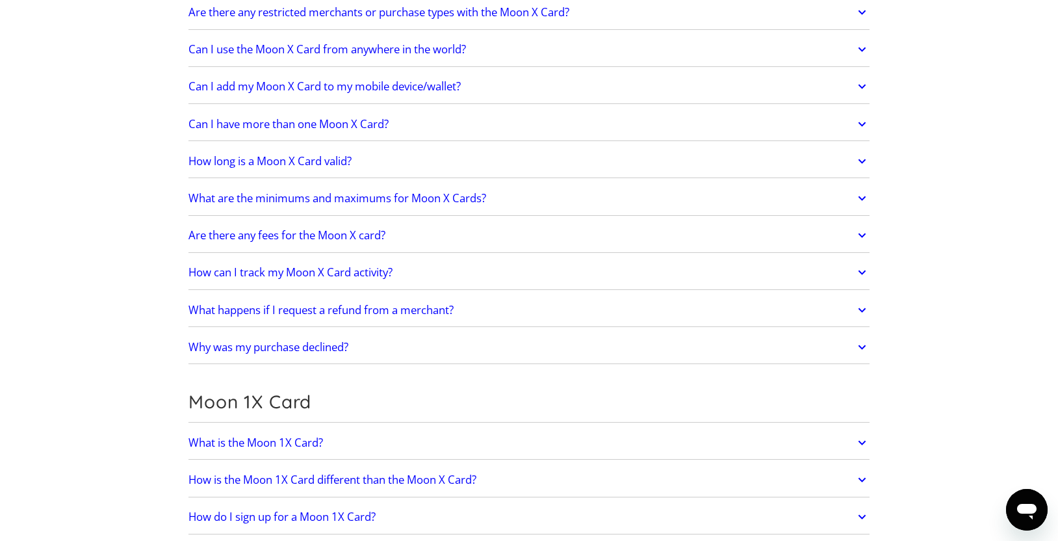
click at [303, 353] on h2 "Why was my purchase declined?" at bounding box center [268, 346] width 160 height 13
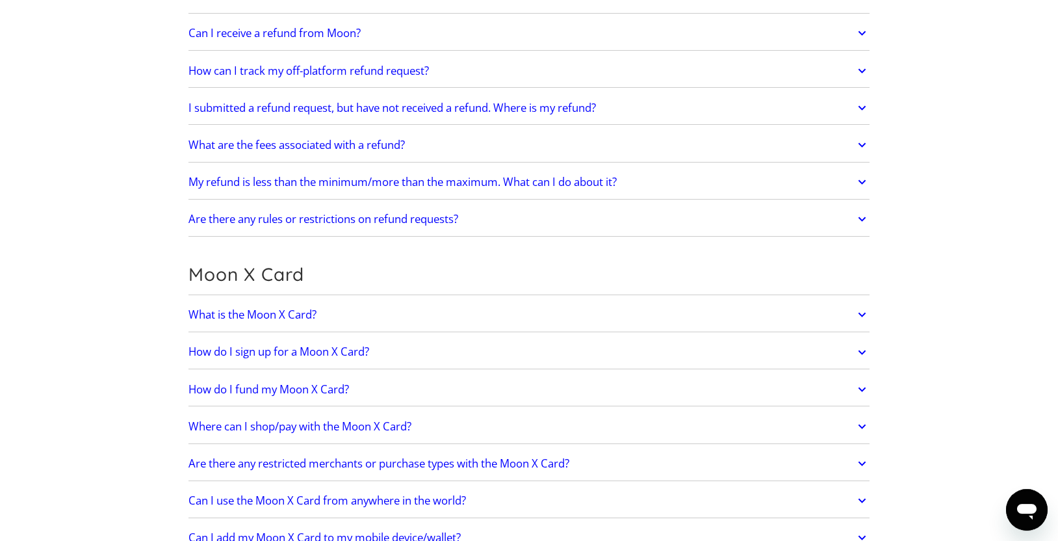
scroll to position [1037, 0]
